Goal: Find specific page/section

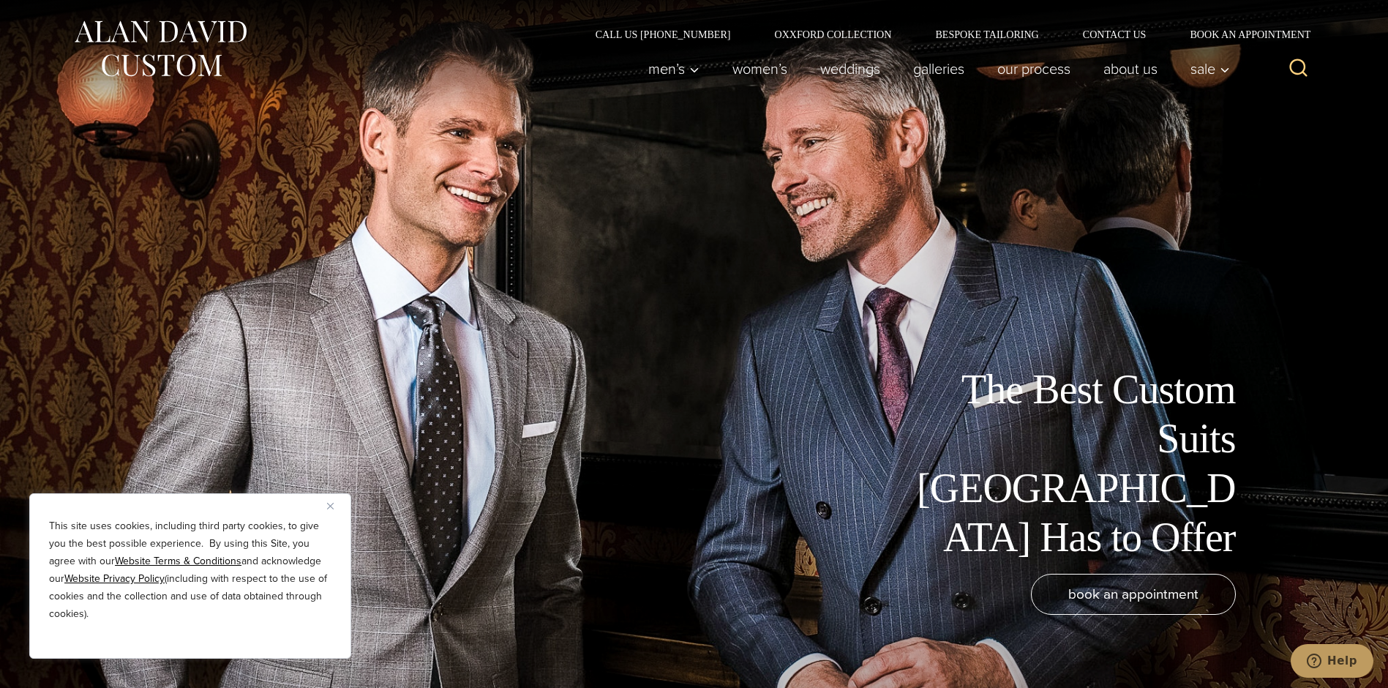
click at [1291, 69] on icon "View Search Form" at bounding box center [1299, 68] width 18 height 18
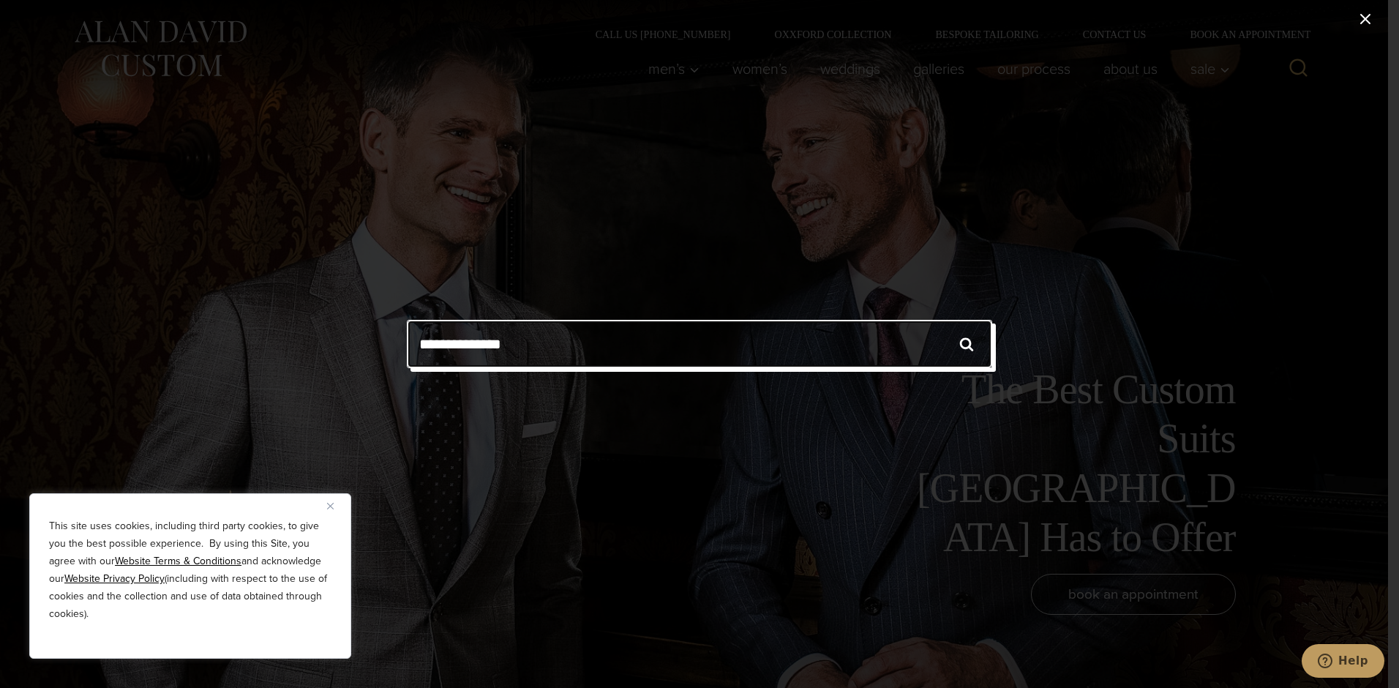
type input "**********"
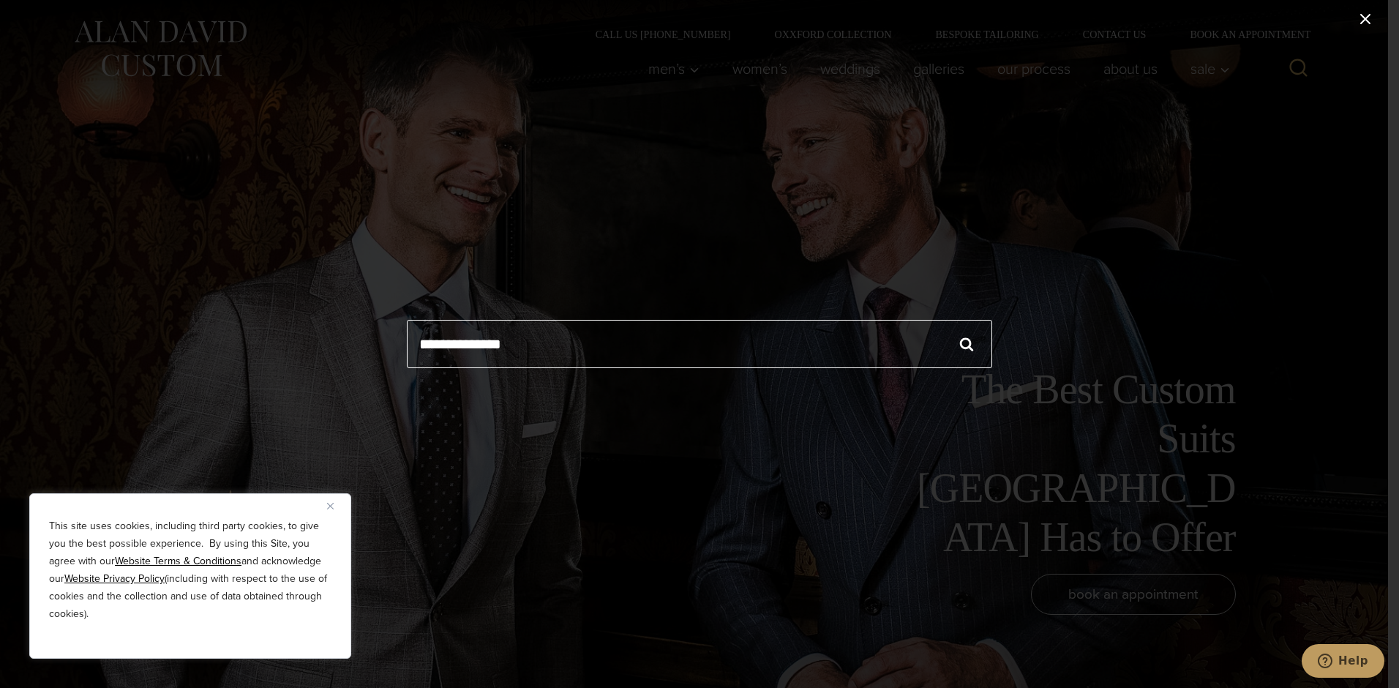
click at [963, 345] on input "******" at bounding box center [966, 344] width 51 height 48
